Goal: Task Accomplishment & Management: Complete application form

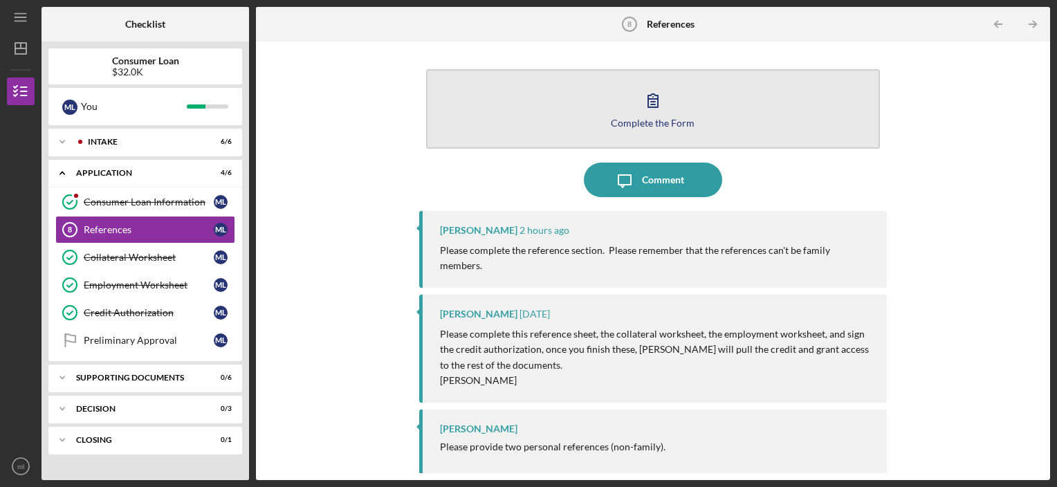
click at [648, 125] on div "Complete the Form" at bounding box center [653, 123] width 84 height 10
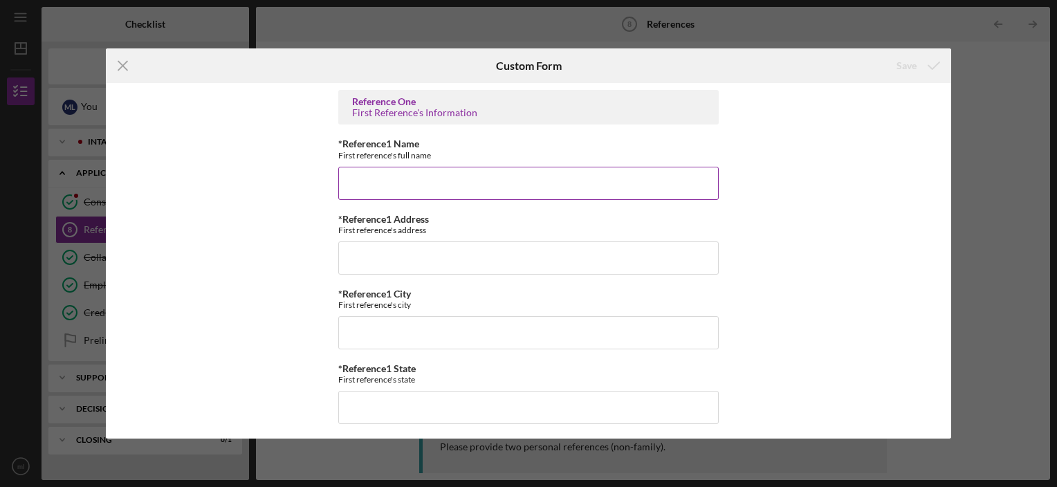
click at [401, 176] on input "*Reference1 Name" at bounding box center [528, 183] width 381 height 33
click at [376, 188] on input "*Reference1 Name" at bounding box center [528, 183] width 381 height 33
click at [368, 176] on input "*Reference1 Name" at bounding box center [528, 183] width 381 height 33
type input "[PERSON_NAME]"
type input "[STREET_ADDRESS]"
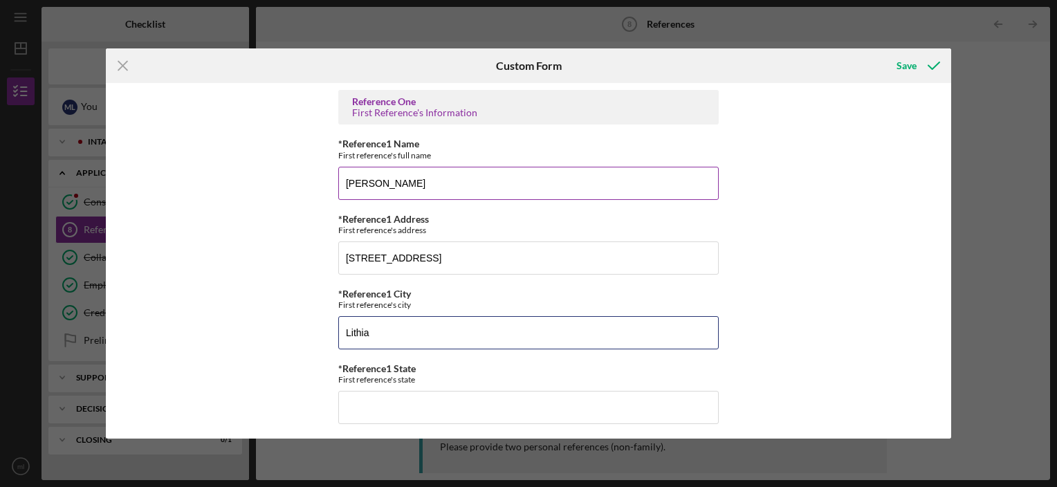
type input "Lithia"
type input "[US_STATE]"
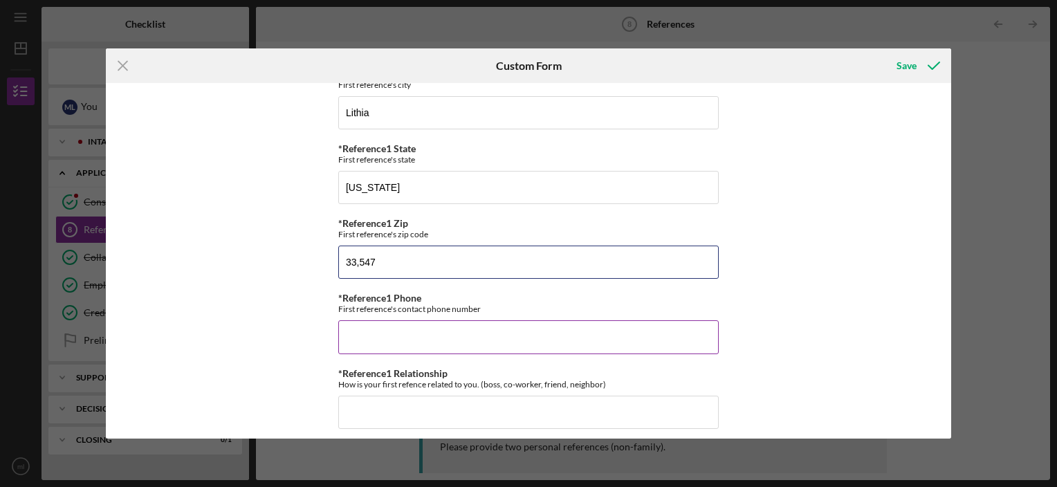
type input "33,547"
click at [357, 329] on input "*Reference1 Phone" at bounding box center [528, 336] width 381 height 33
type input "[PHONE_NUMBER]"
click at [385, 404] on input "*Reference1 Relationship" at bounding box center [528, 412] width 381 height 33
type input "Previous Pastor"
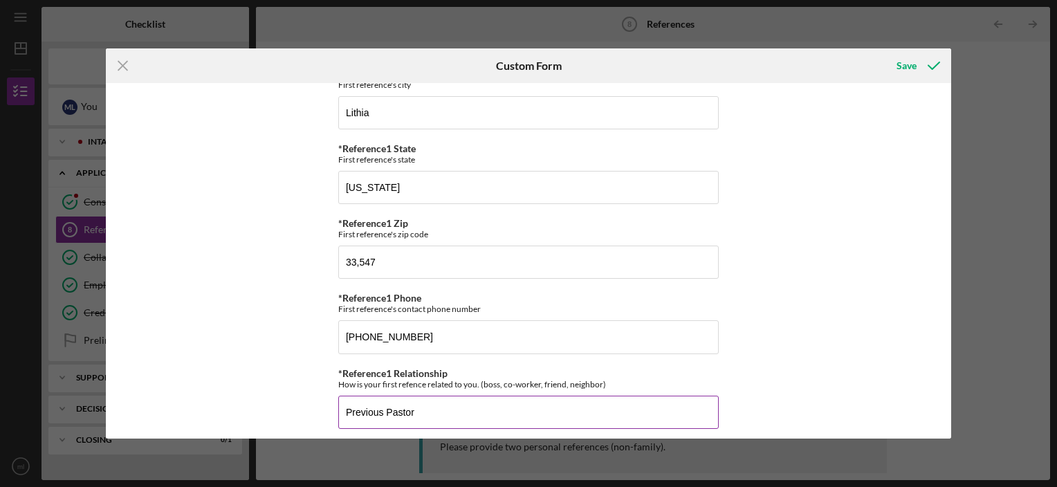
scroll to position [493, 0]
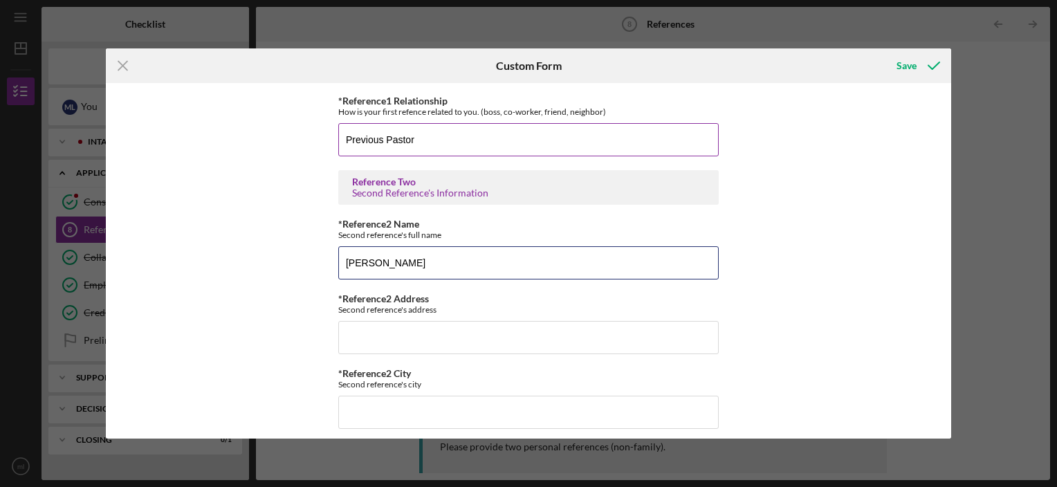
type input "[PERSON_NAME]"
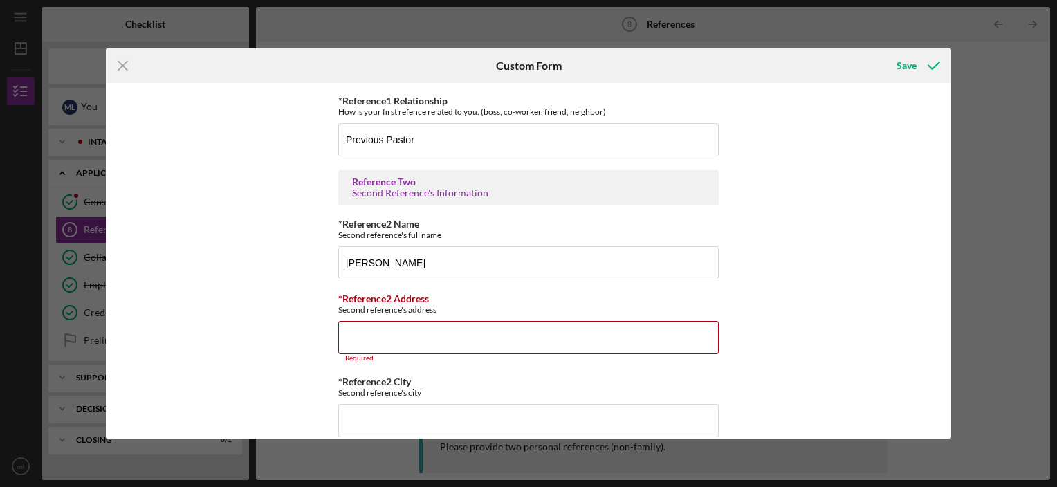
drag, startPoint x: 947, startPoint y: 311, endPoint x: 948, endPoint y: 343, distance: 31.2
click at [948, 343] on div "Reference One First Reference's Information *Reference1 Name First reference's …" at bounding box center [529, 260] width 846 height 355
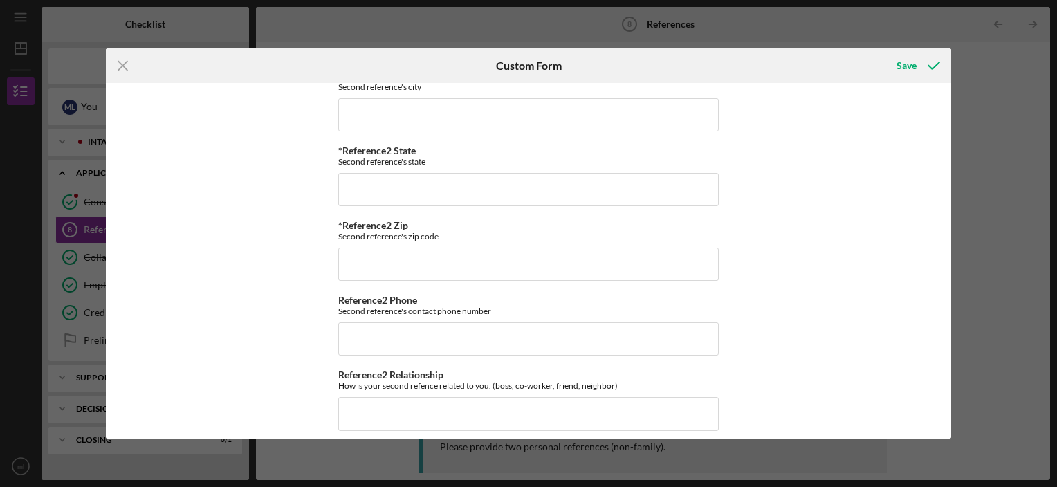
scroll to position [808, 0]
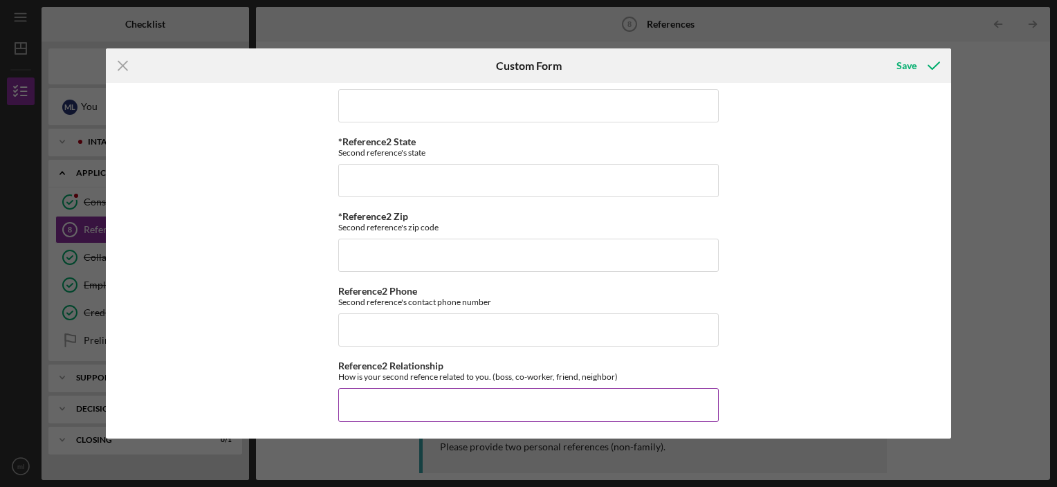
click at [361, 403] on input "Reference2 Relationship" at bounding box center [528, 404] width 381 height 33
type input "Friend"
click at [368, 325] on input "Reference2 Phone" at bounding box center [528, 329] width 381 height 33
type input "[PHONE_NUMBER]"
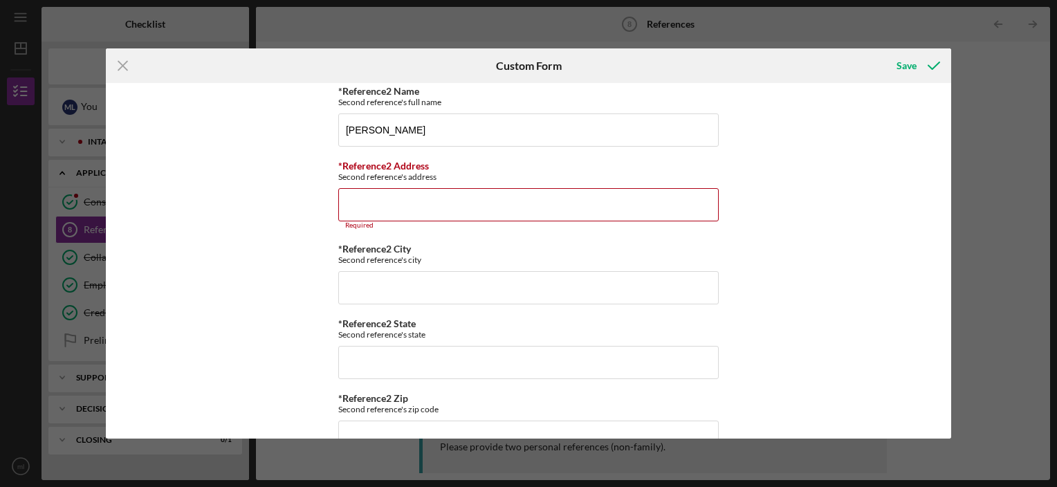
scroll to position [617, 0]
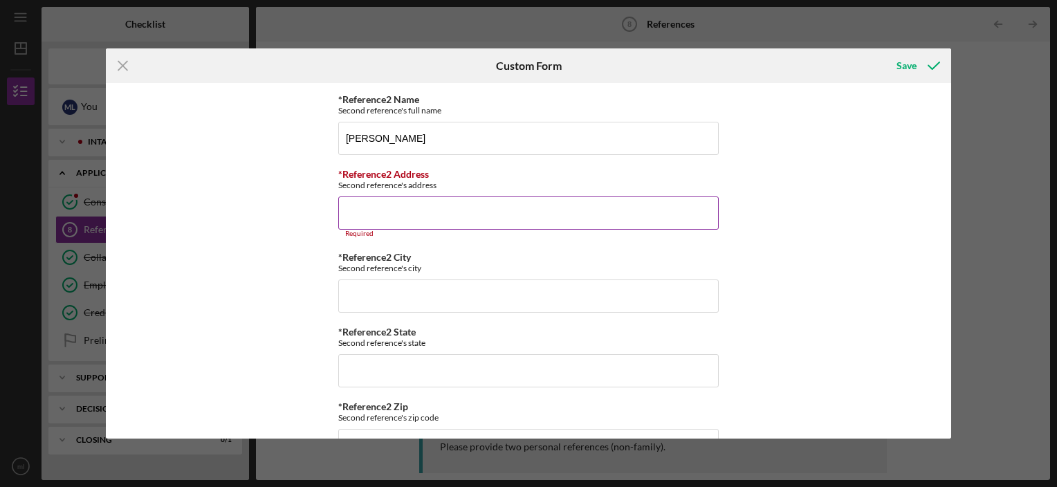
click at [351, 223] on input "*Reference2 Address" at bounding box center [528, 213] width 381 height 33
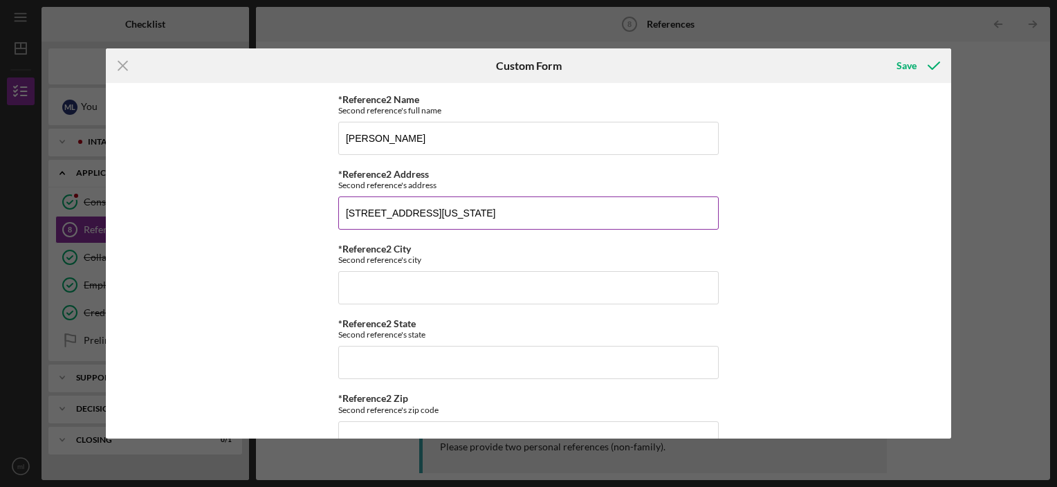
type input "[STREET_ADDRESS][US_STATE]"
type input "St. [PERSON_NAME]"
type input "WI"
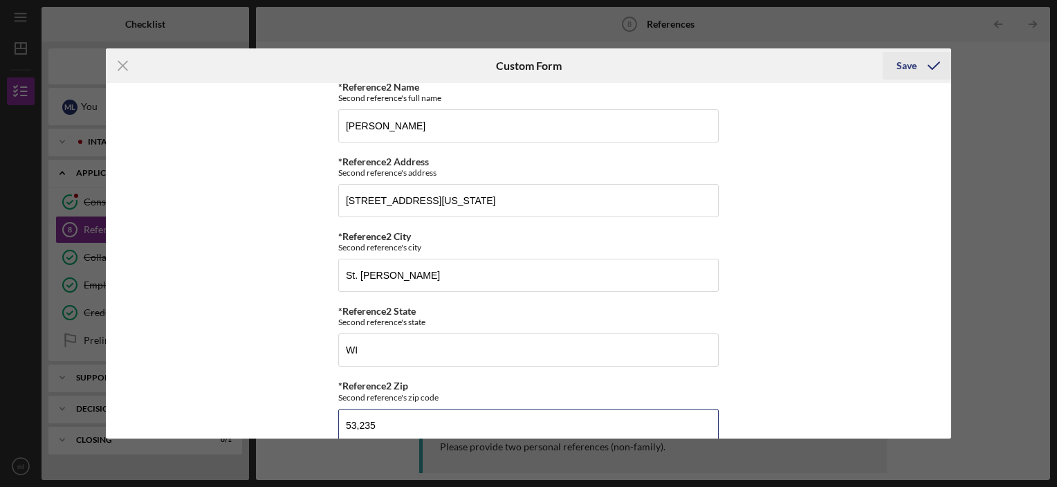
type input "53,235"
click at [909, 66] on div "Save" at bounding box center [907, 66] width 20 height 28
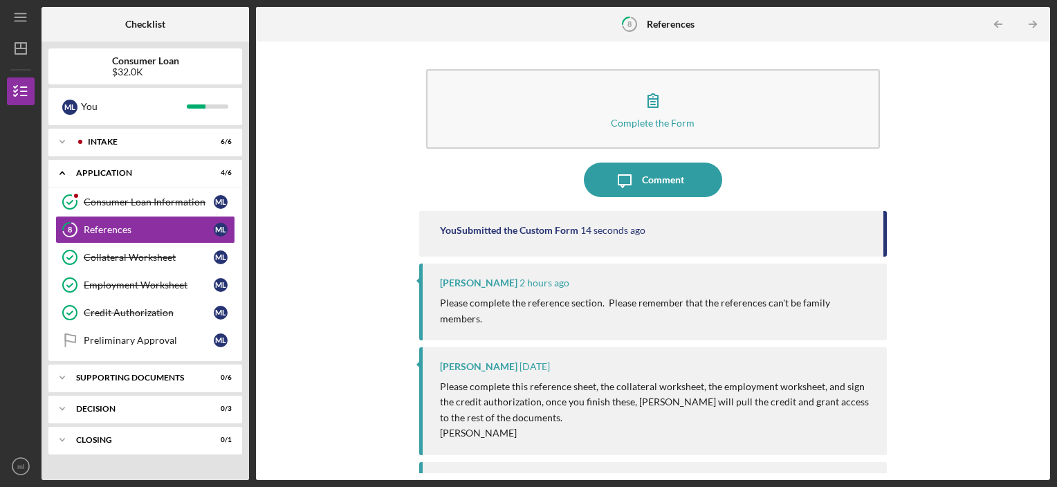
click at [1033, 75] on div "Complete the Form Form Icon/Message Comment You Submitted the Custom Form 14 se…" at bounding box center [653, 260] width 781 height 425
drag, startPoint x: 1039, startPoint y: 80, endPoint x: 1048, endPoint y: 177, distance: 97.3
click at [1048, 177] on div "Complete the Form Form Icon/Message Comment You Submitted the Custom Form 16 se…" at bounding box center [653, 261] width 794 height 439
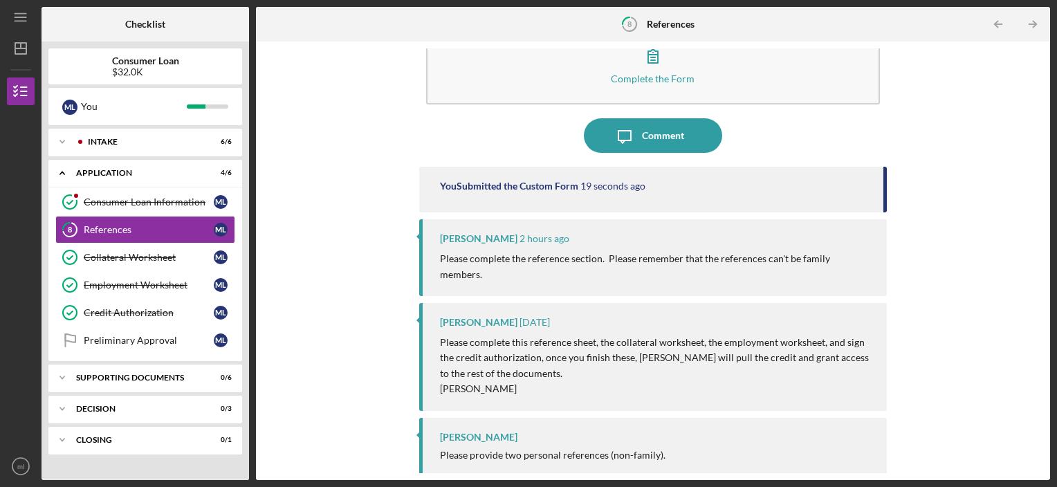
click at [1003, 230] on div "Complete the Form Form Icon/Message Comment You Submitted the Custom Form 19 se…" at bounding box center [653, 260] width 781 height 425
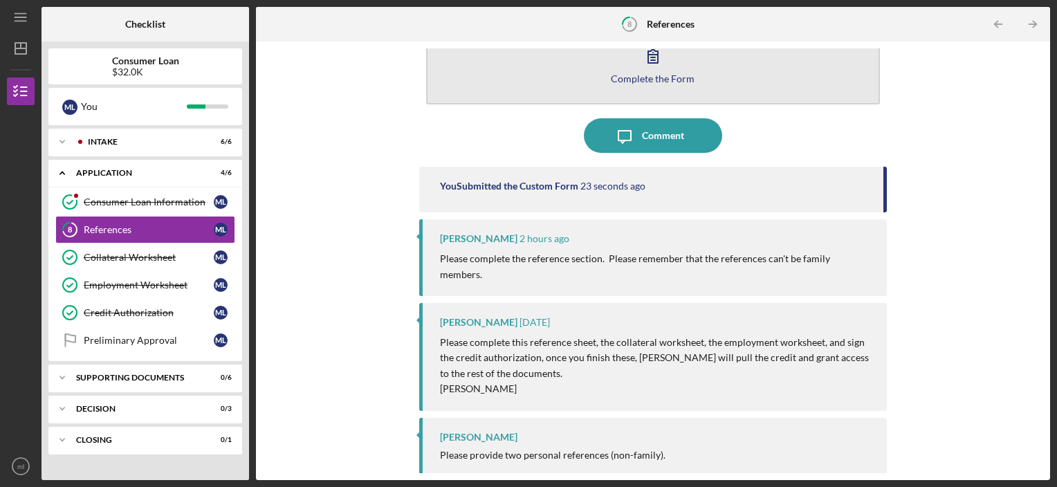
click at [649, 89] on button "Complete the Form Form" at bounding box center [653, 65] width 455 height 80
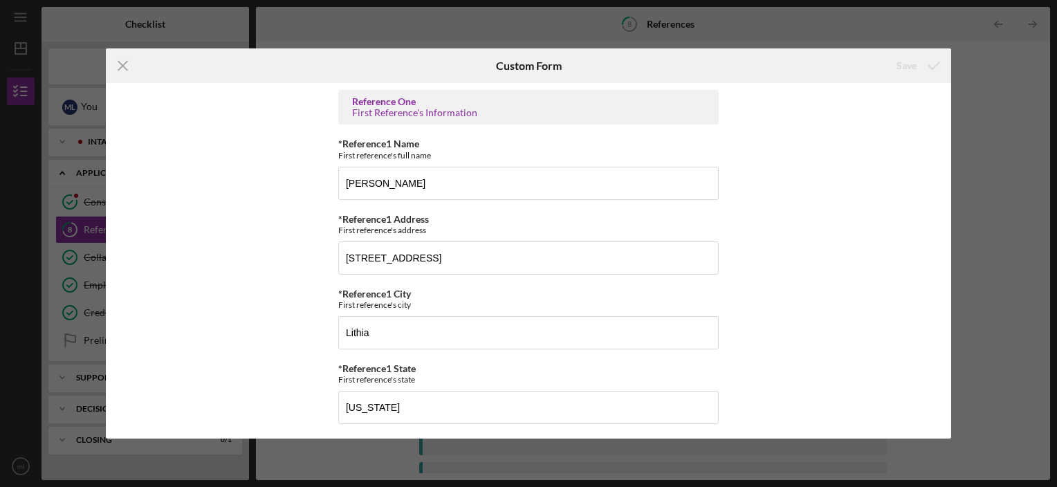
click at [947, 377] on div "Reference One First Reference's Information *Reference1 Name First reference's …" at bounding box center [529, 260] width 846 height 355
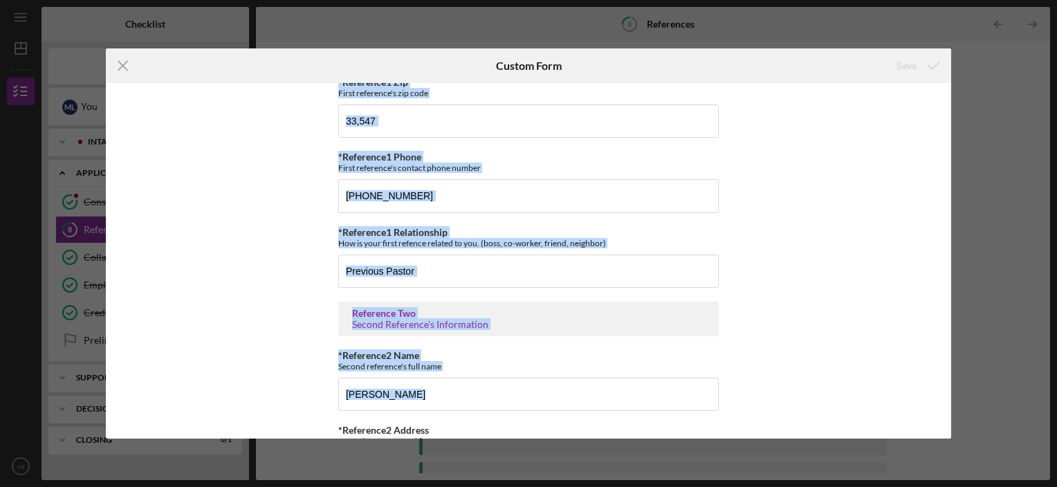
drag, startPoint x: 947, startPoint y: 377, endPoint x: 1008, endPoint y: 234, distance: 155.7
click at [1008, 234] on div "Icon/Menu Close Custom Form Save Reference One First Reference's Information *R…" at bounding box center [528, 243] width 1057 height 487
click at [1004, 116] on div "Icon/Menu Close Custom Form Save Reference One First Reference's Information *R…" at bounding box center [528, 243] width 1057 height 487
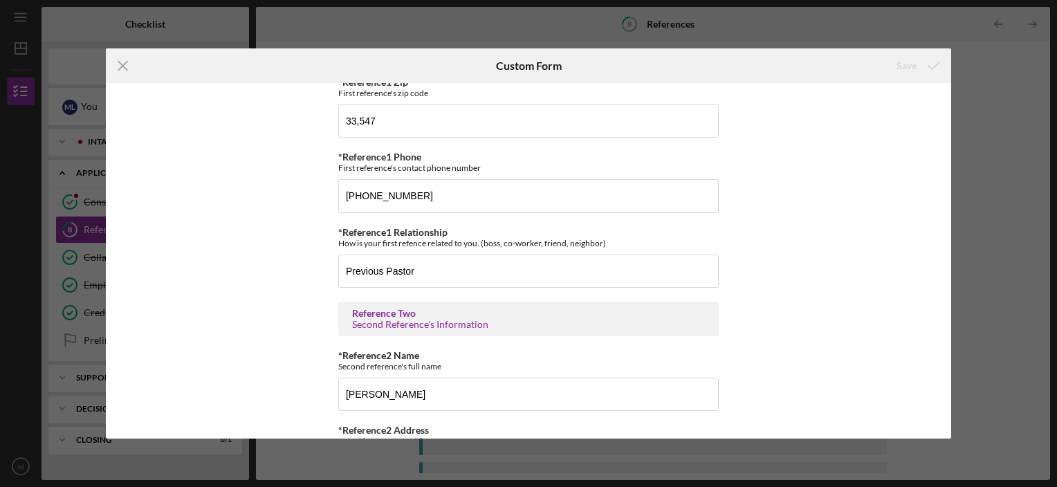
click at [1004, 116] on div "Icon/Menu Close Custom Form Save Reference One First Reference's Information *R…" at bounding box center [528, 243] width 1057 height 487
click at [122, 69] on icon "Icon/Menu Close" at bounding box center [123, 65] width 35 height 35
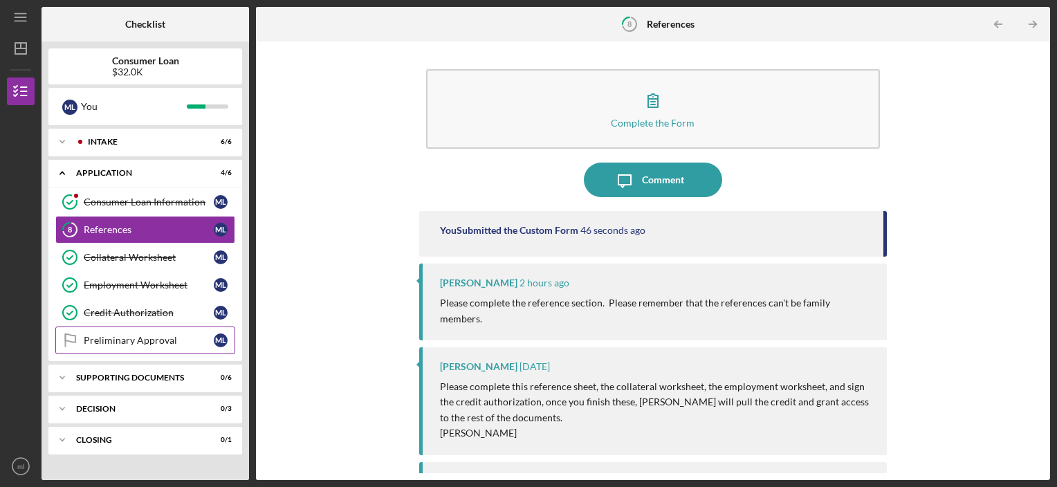
click at [161, 338] on div "Preliminary Approval" at bounding box center [149, 340] width 130 height 11
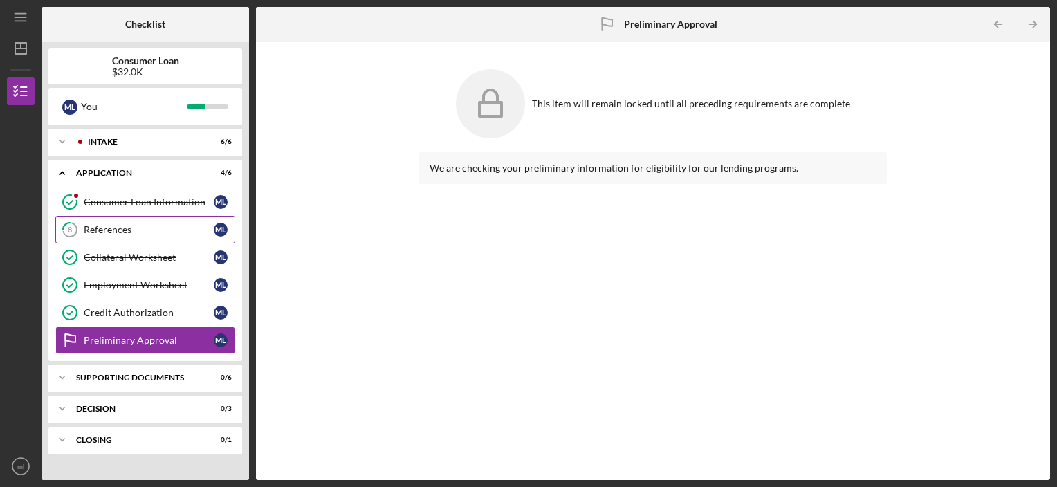
click at [132, 226] on div "References" at bounding box center [149, 229] width 130 height 11
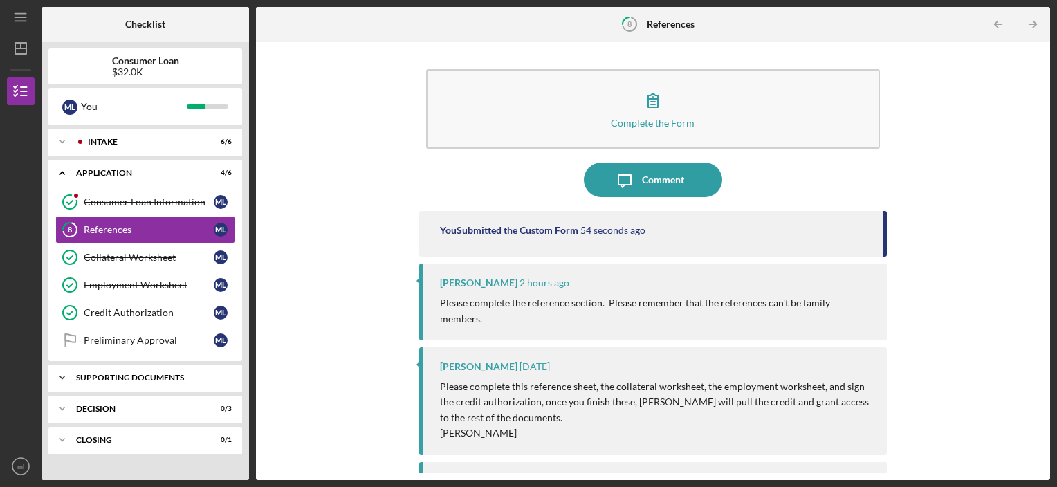
click at [136, 379] on div "Supporting Documents" at bounding box center [150, 378] width 149 height 8
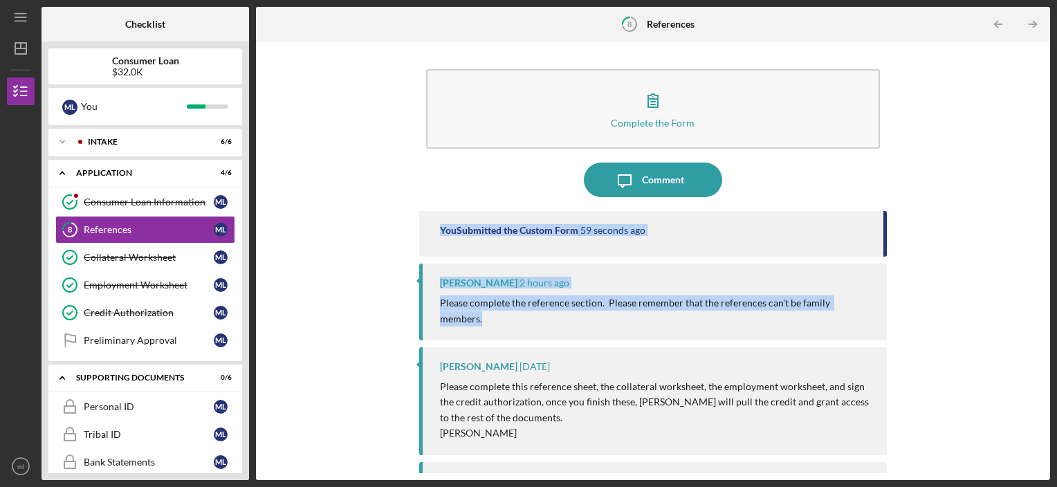
drag, startPoint x: 1044, startPoint y: 190, endPoint x: 1036, endPoint y: 306, distance: 115.8
click at [1036, 306] on div "Complete the Form Form Icon/Message Comment You Submitted the Custom Form 59 se…" at bounding box center [653, 261] width 794 height 439
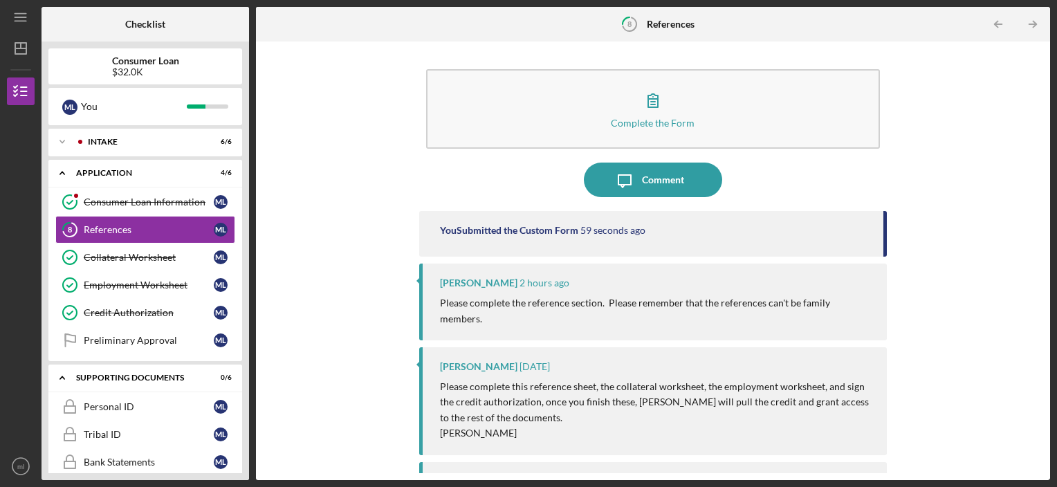
drag, startPoint x: 1036, startPoint y: 306, endPoint x: 916, endPoint y: 380, distance: 141.4
click at [916, 380] on div "Complete the Form Form Icon/Message Comment You Submitted the Custom Form 59 se…" at bounding box center [653, 260] width 781 height 425
